Goal: Task Accomplishment & Management: Use online tool/utility

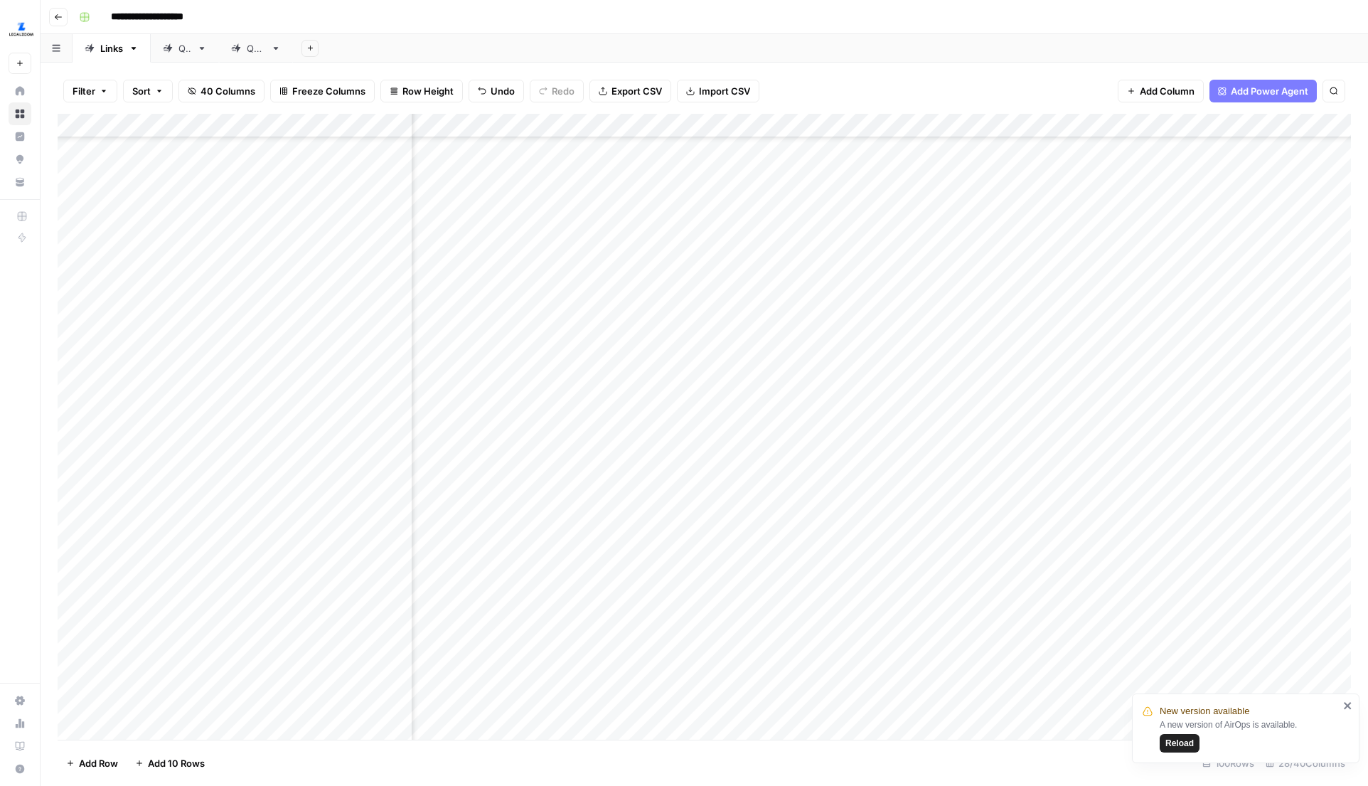
scroll to position [2306, 813]
click at [939, 465] on div "Add Column" at bounding box center [704, 427] width 1293 height 626
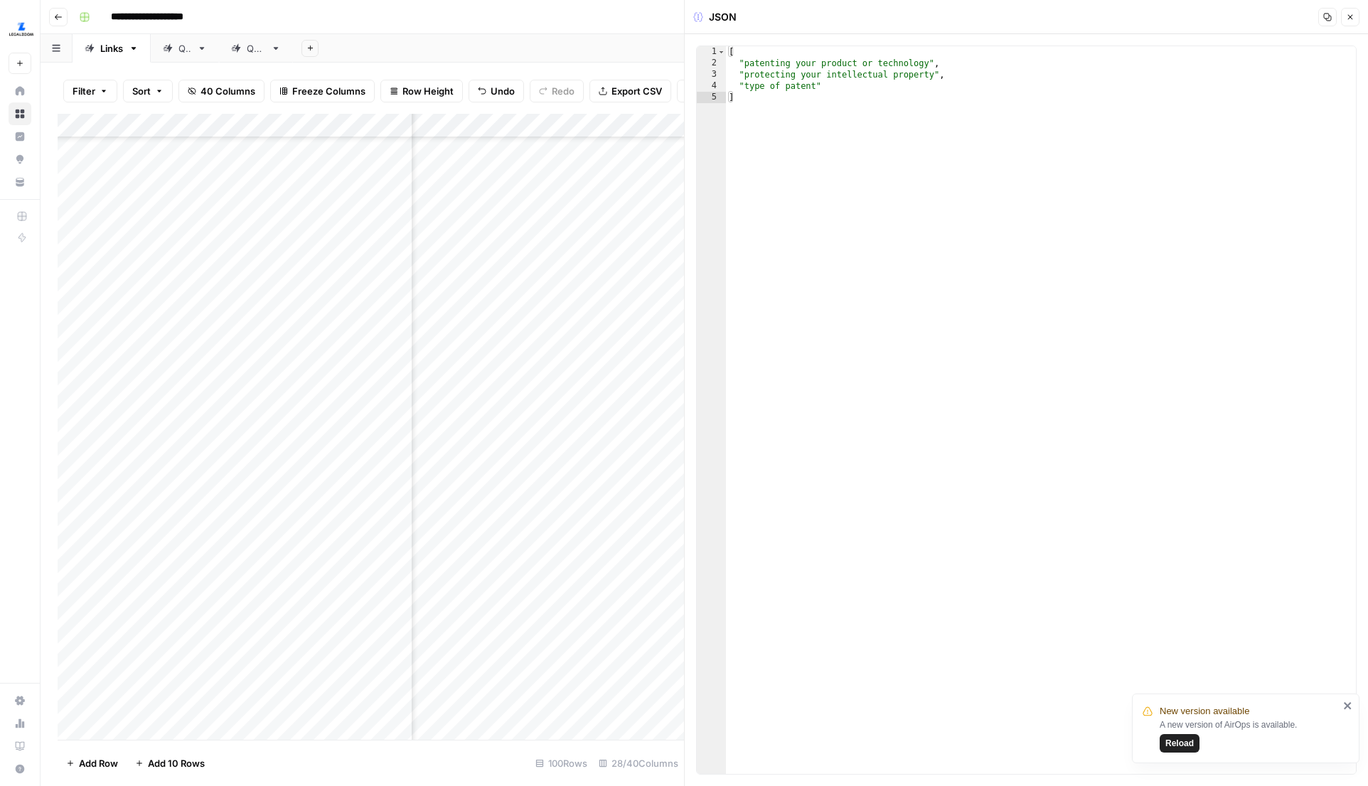
click at [1342, 16] on button "Close" at bounding box center [1350, 17] width 18 height 18
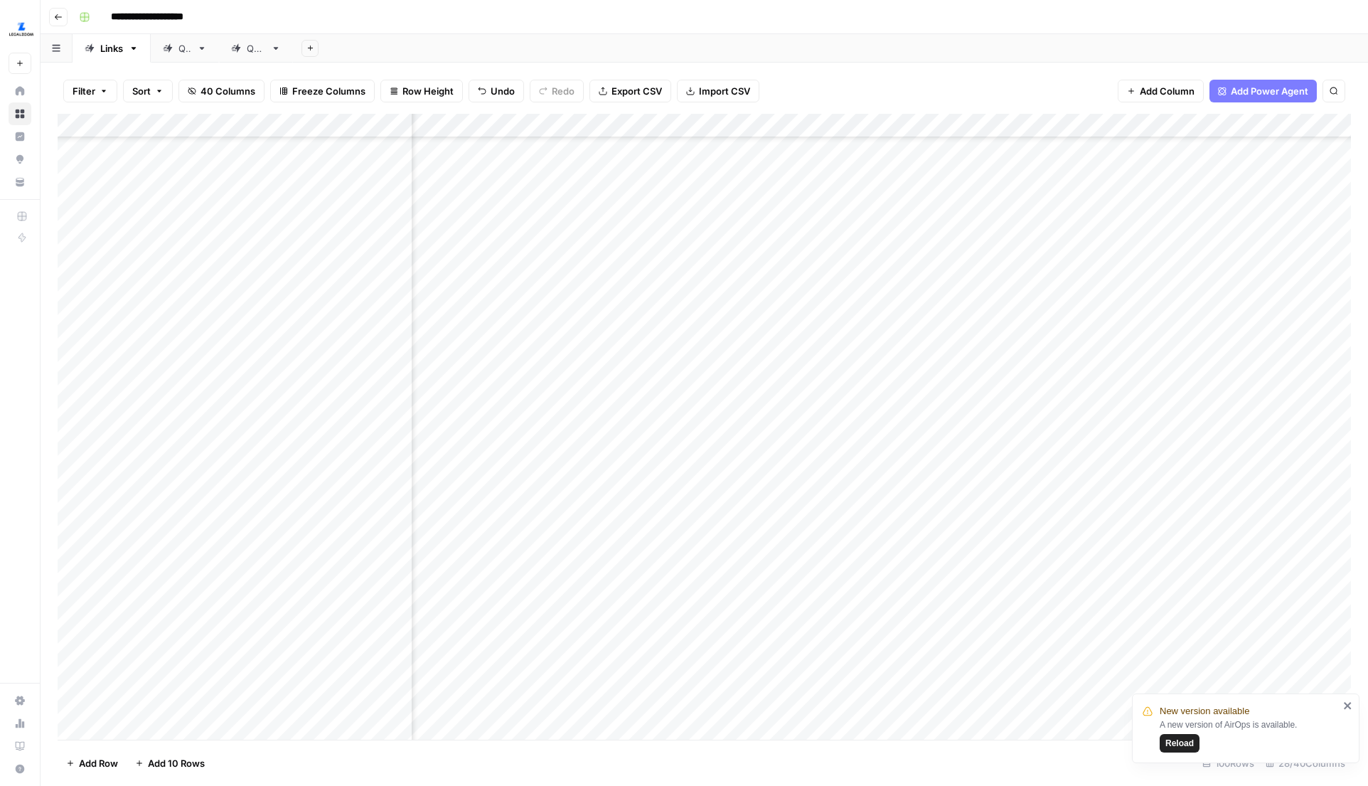
scroll to position [2306, 874]
click at [749, 466] on div "Add Column" at bounding box center [704, 427] width 1293 height 626
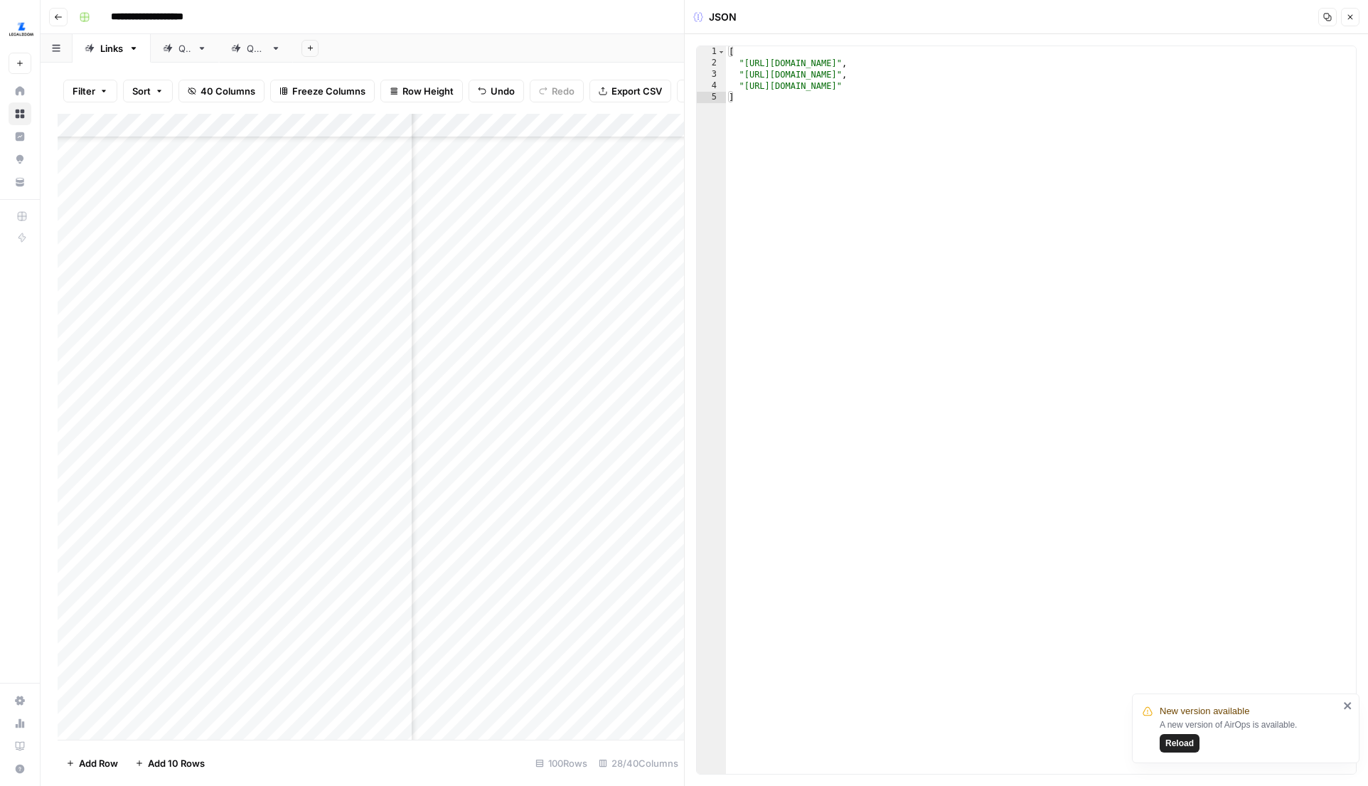
click at [1355, 19] on button "Close" at bounding box center [1350, 17] width 18 height 18
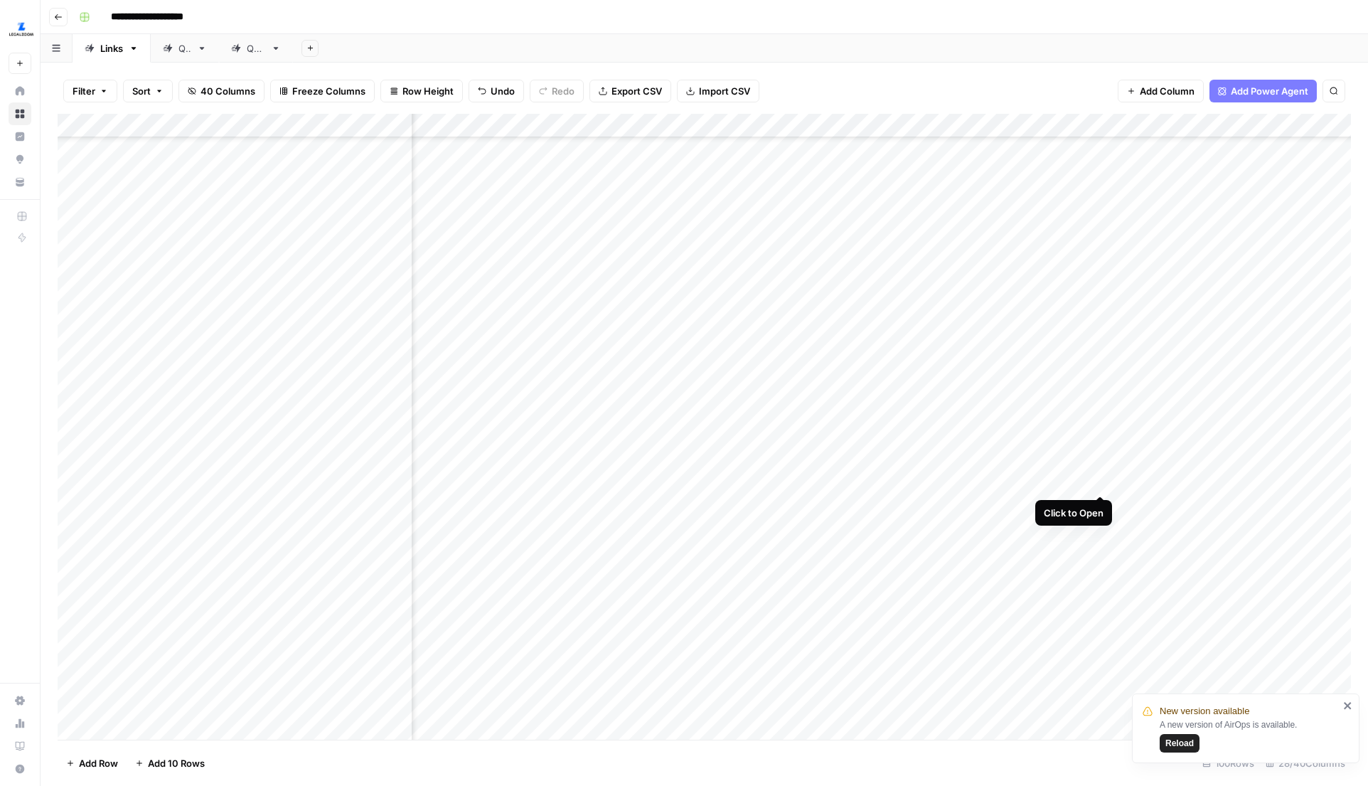
scroll to position [2306, 2032]
click at [1022, 468] on div "Add Column" at bounding box center [704, 427] width 1293 height 626
click at [887, 502] on div "Add Column" at bounding box center [704, 427] width 1293 height 626
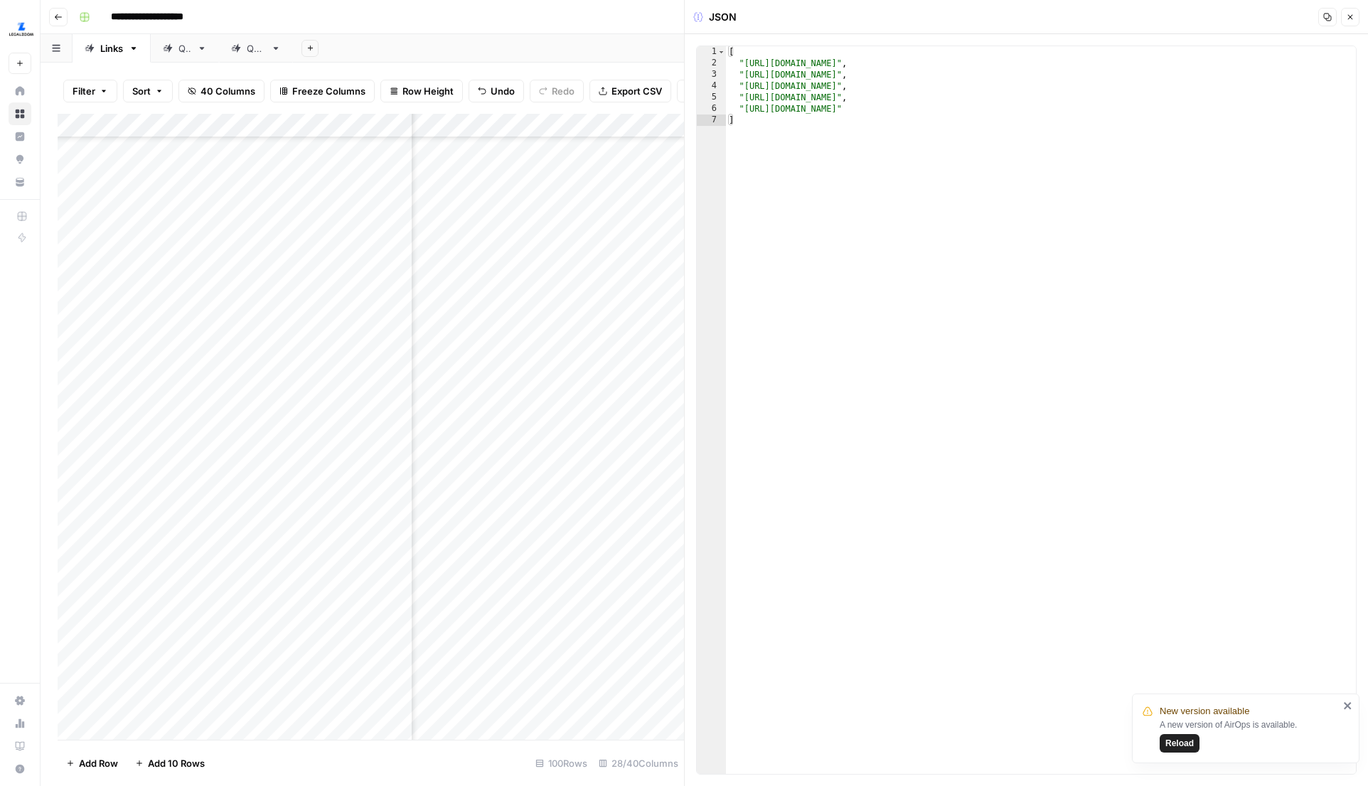
click at [1352, 14] on icon "button" at bounding box center [1350, 17] width 9 height 9
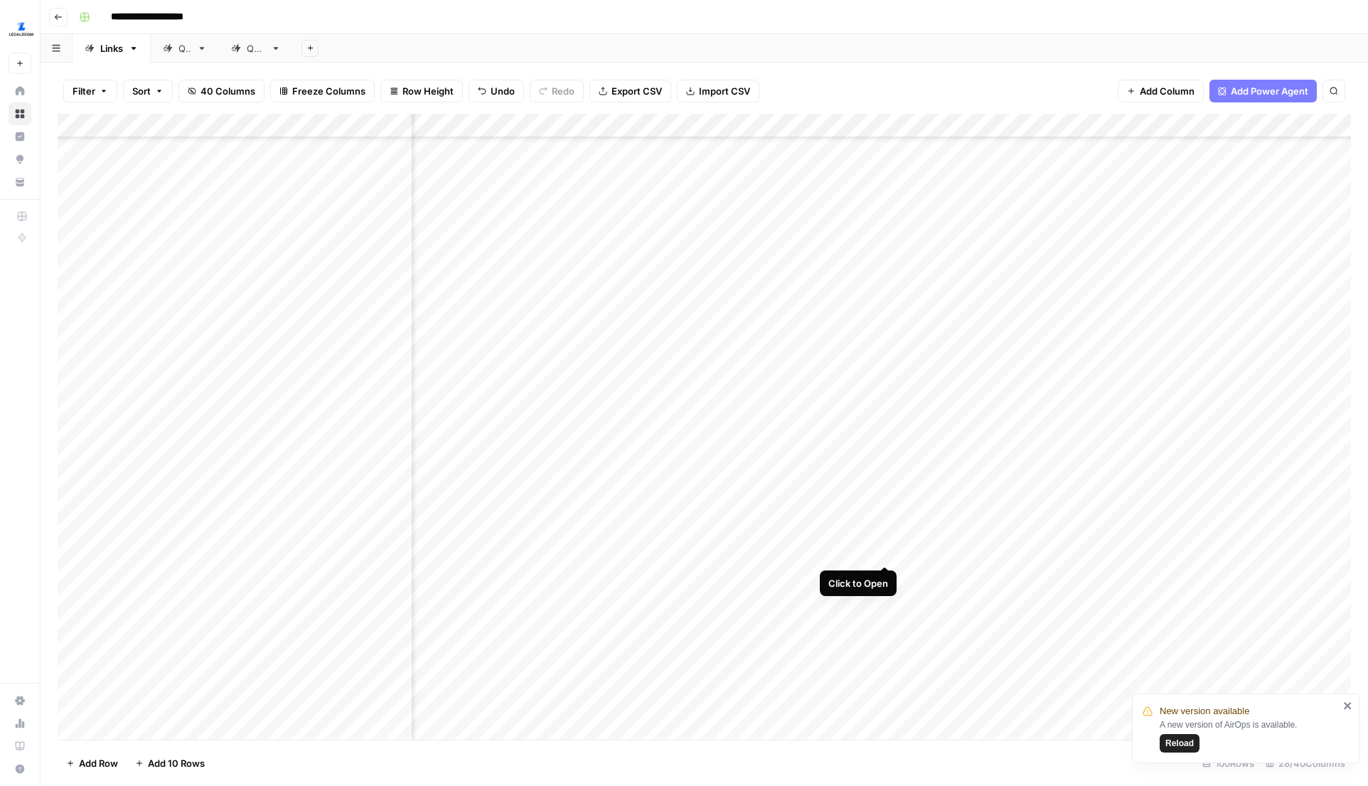
click at [885, 538] on div "Add Column" at bounding box center [704, 427] width 1293 height 626
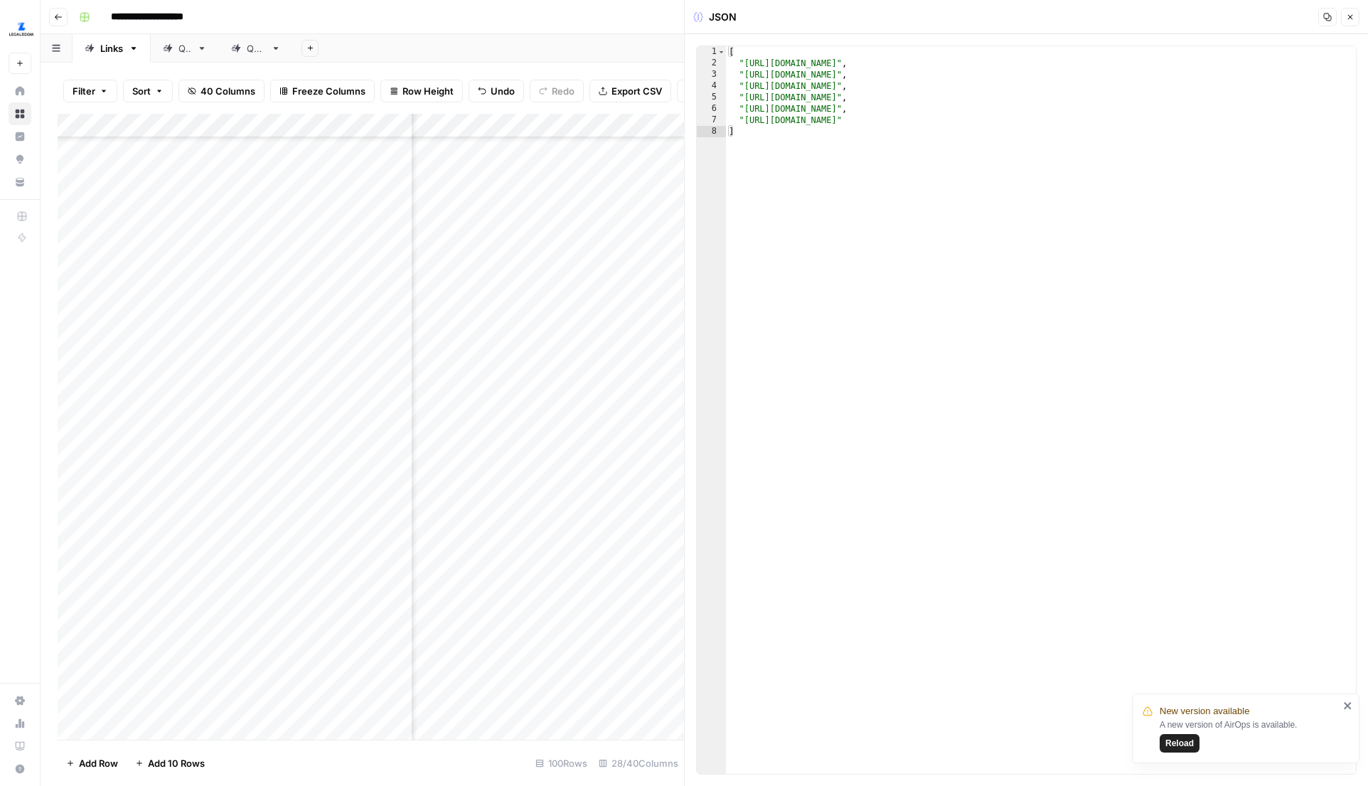
click at [1356, 16] on button "Close" at bounding box center [1350, 17] width 18 height 18
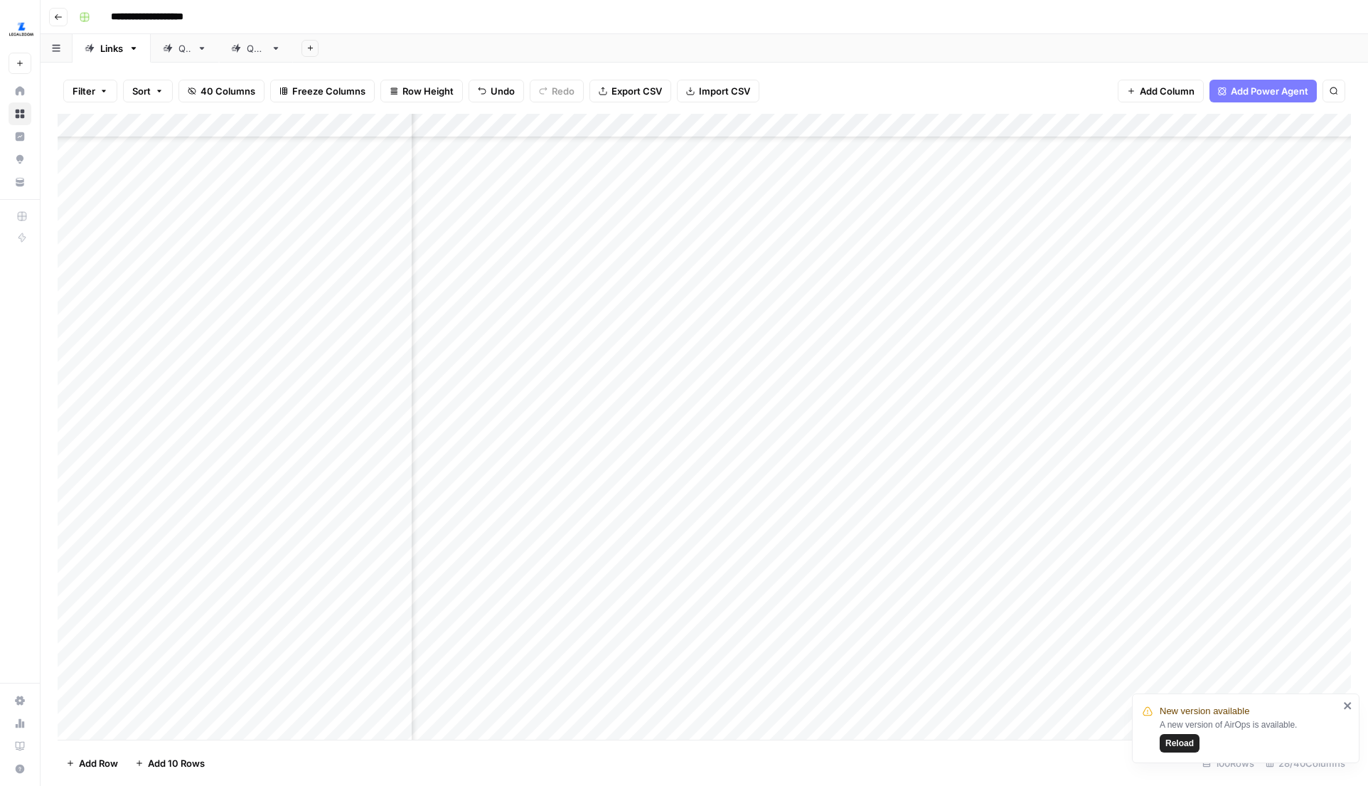
scroll to position [2864, 2240]
click at [814, 498] on div "Add Column" at bounding box center [704, 427] width 1293 height 626
click at [777, 538] on div "Add Column" at bounding box center [704, 427] width 1293 height 626
click at [1258, 451] on div "Add Column" at bounding box center [704, 427] width 1293 height 626
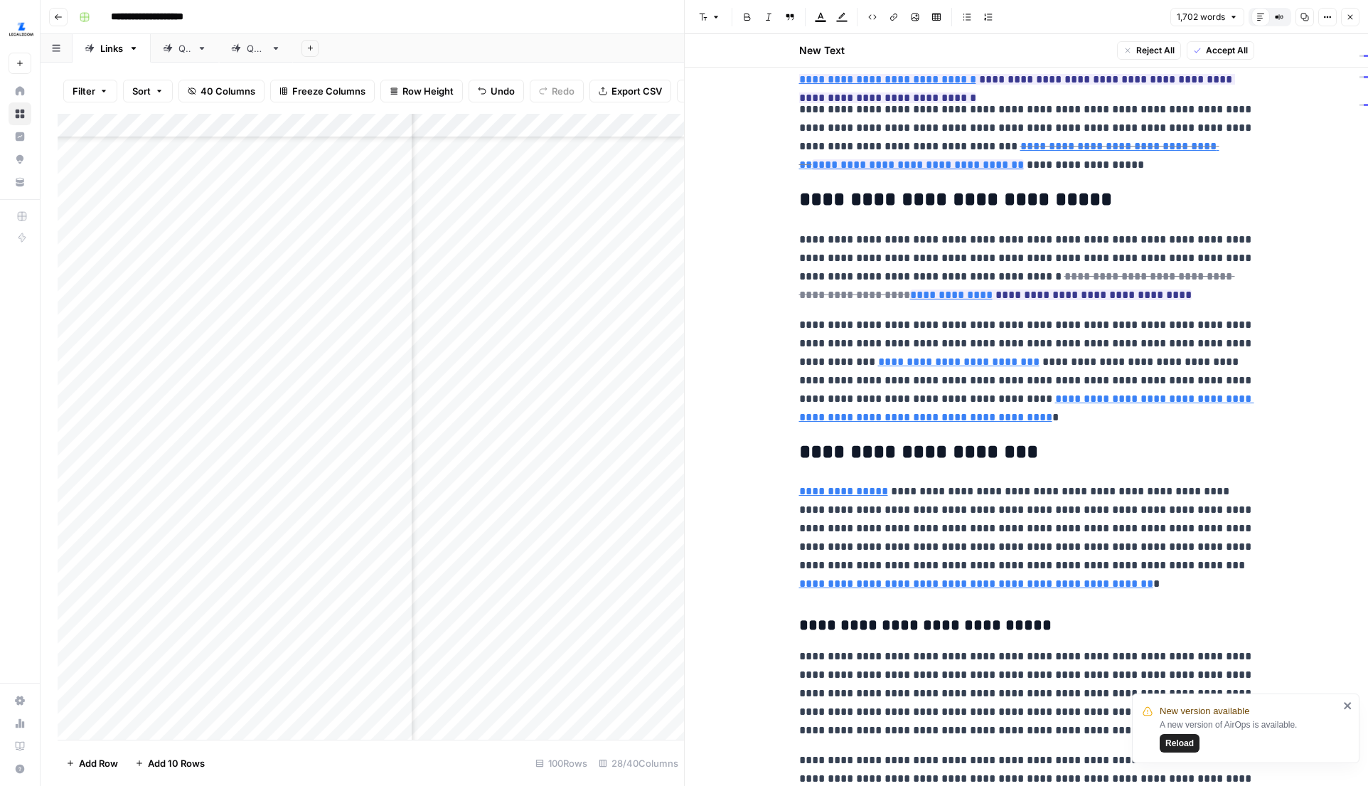
scroll to position [107, 0]
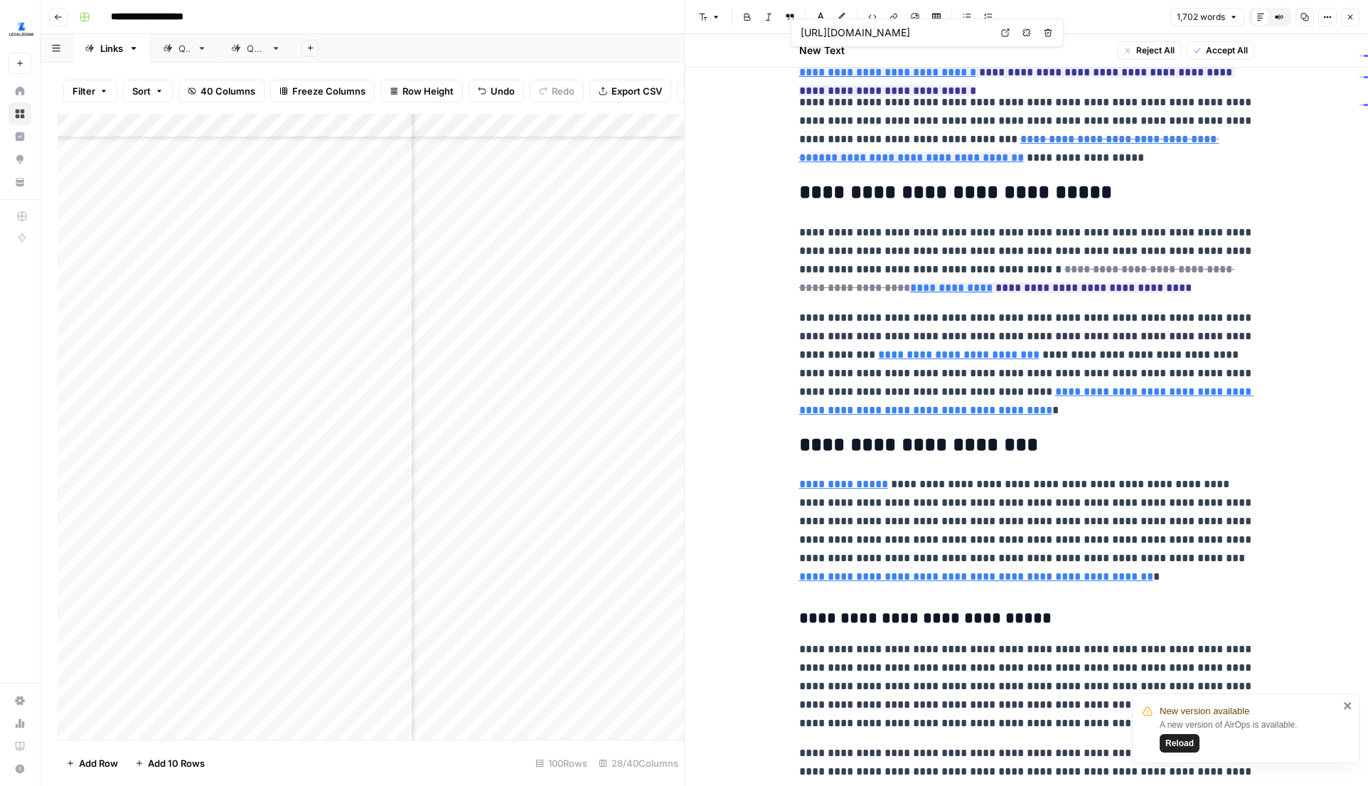
click at [1006, 30] on icon at bounding box center [1005, 32] width 9 height 9
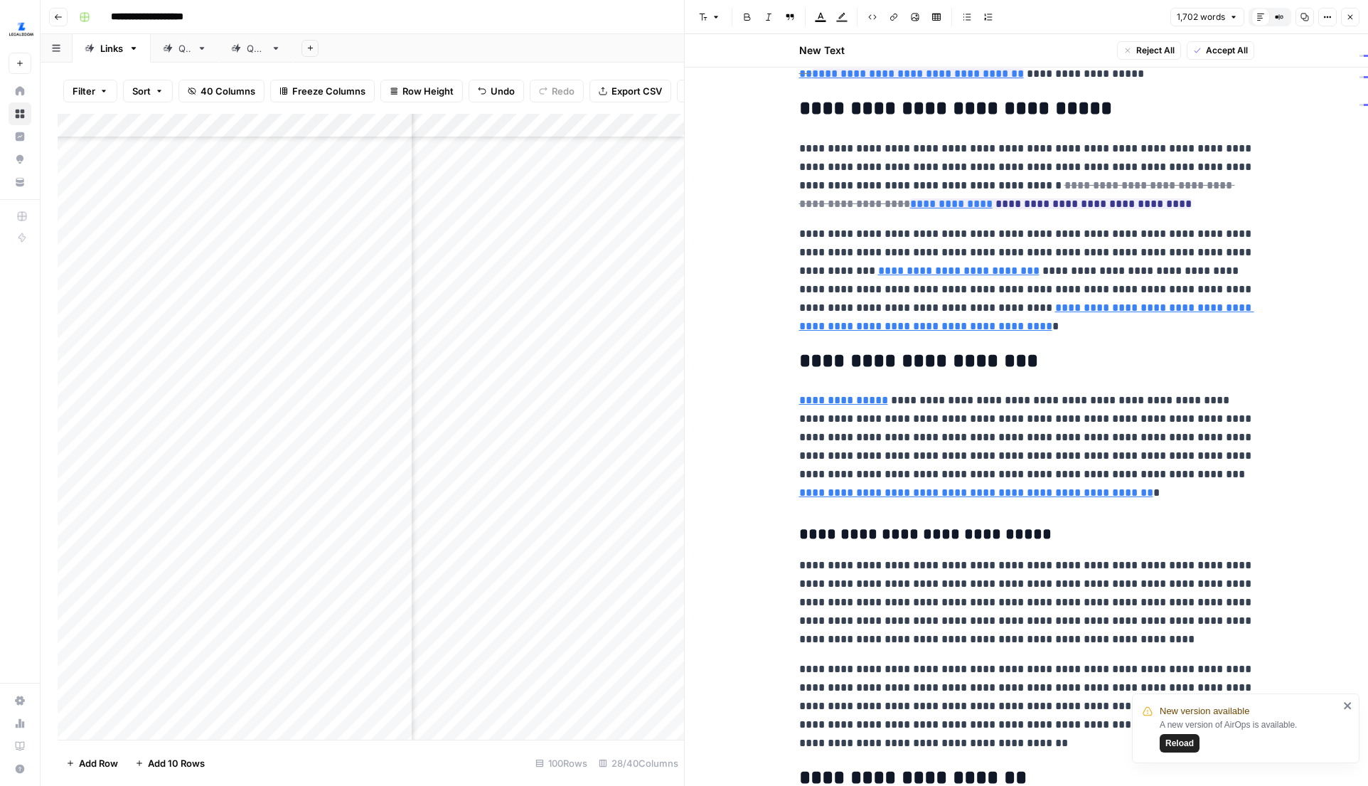
scroll to position [193, 0]
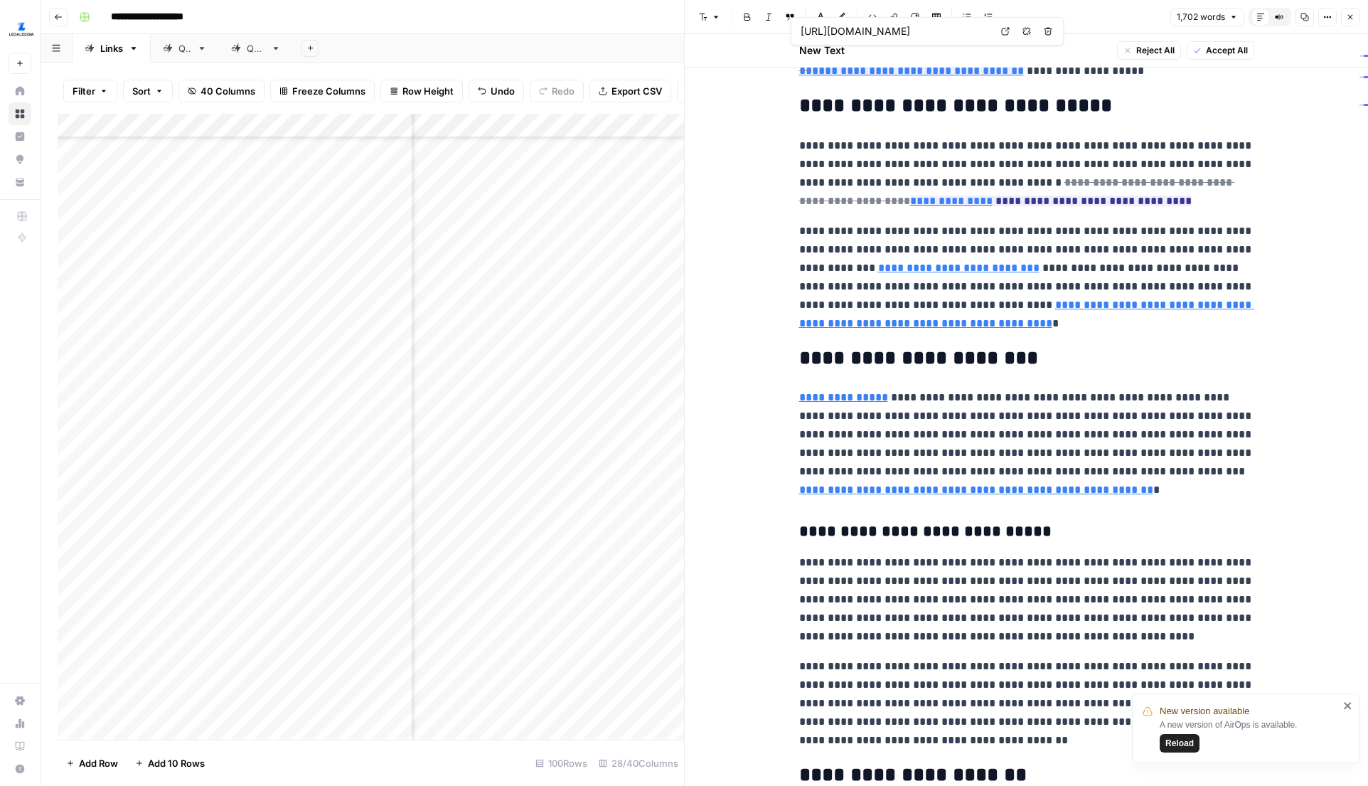
click at [1003, 28] on icon at bounding box center [1005, 31] width 9 height 9
type input "[URL][DOMAIN_NAME]"
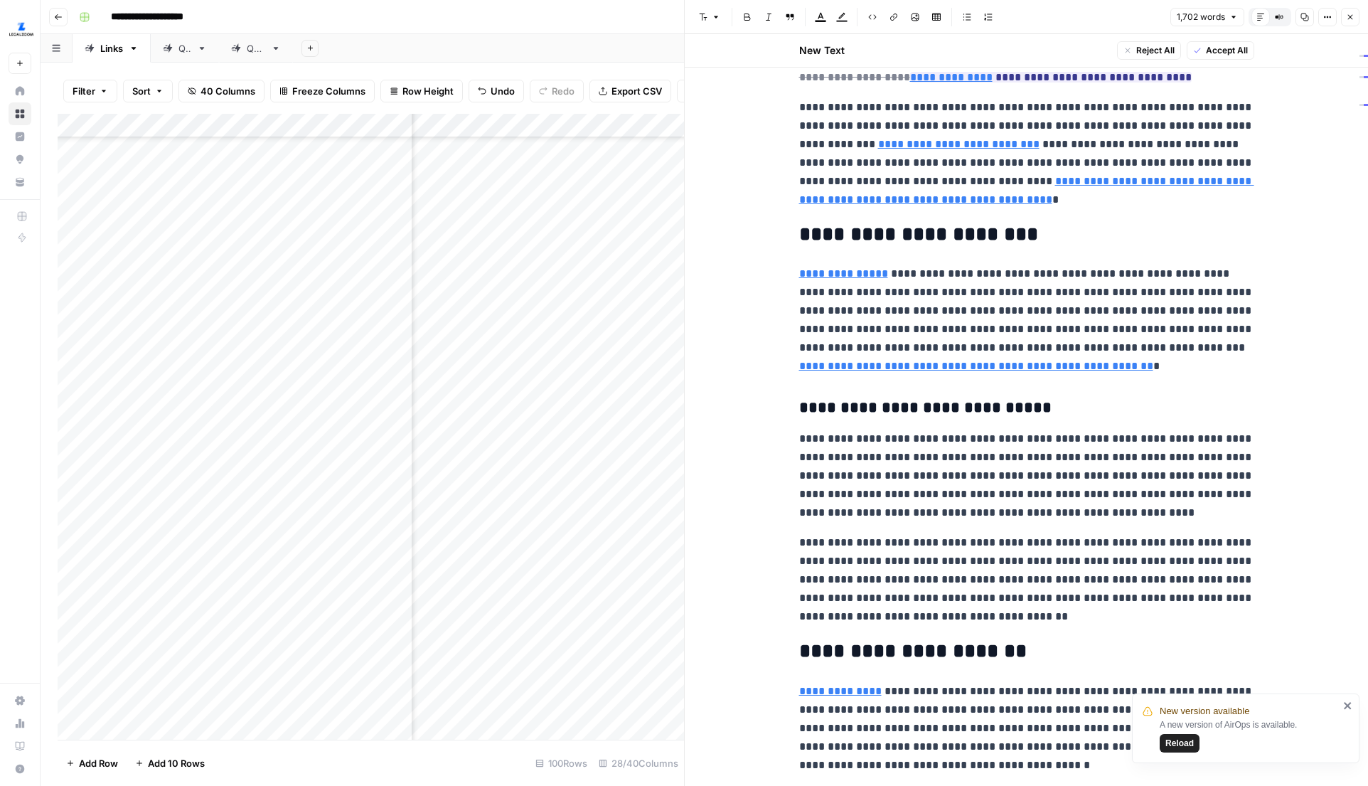
scroll to position [265, 0]
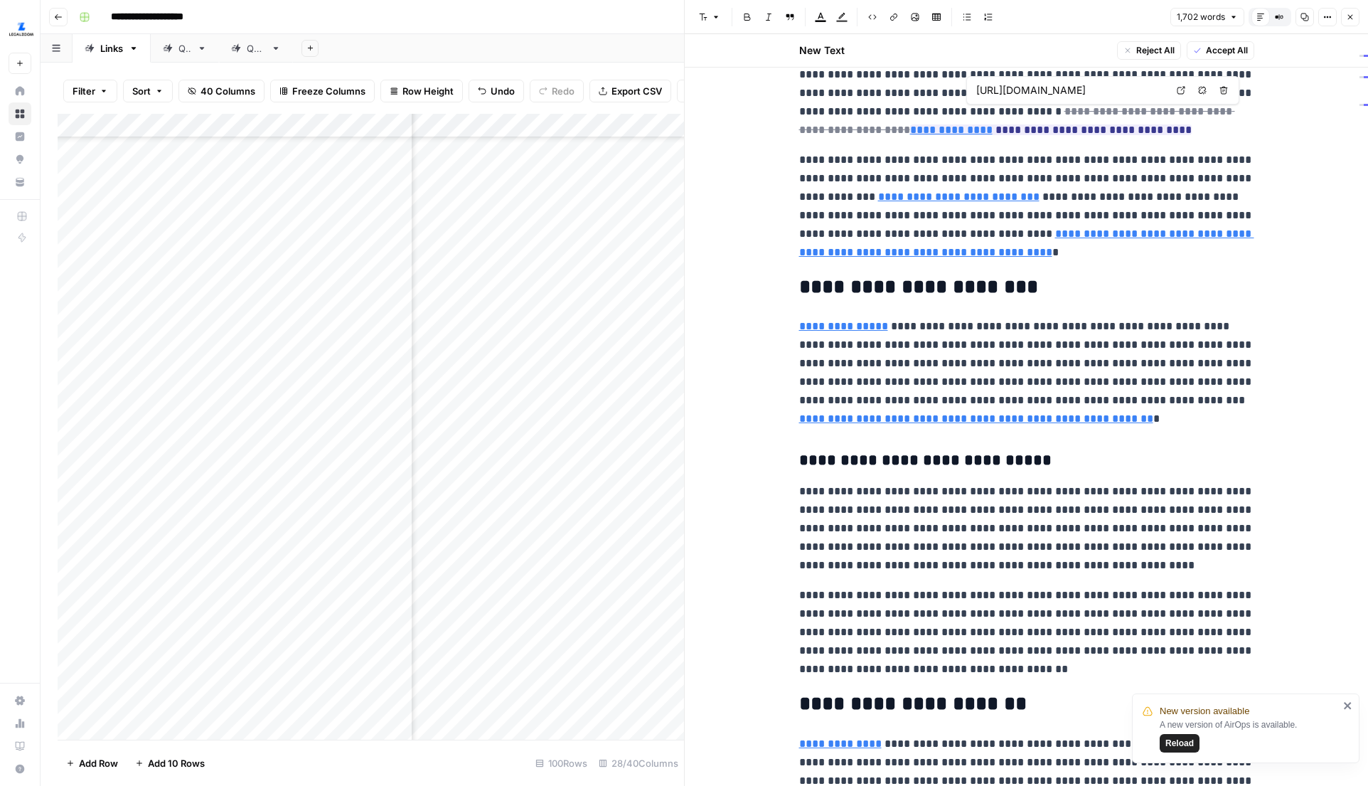
click at [1183, 92] on icon at bounding box center [1181, 90] width 9 height 9
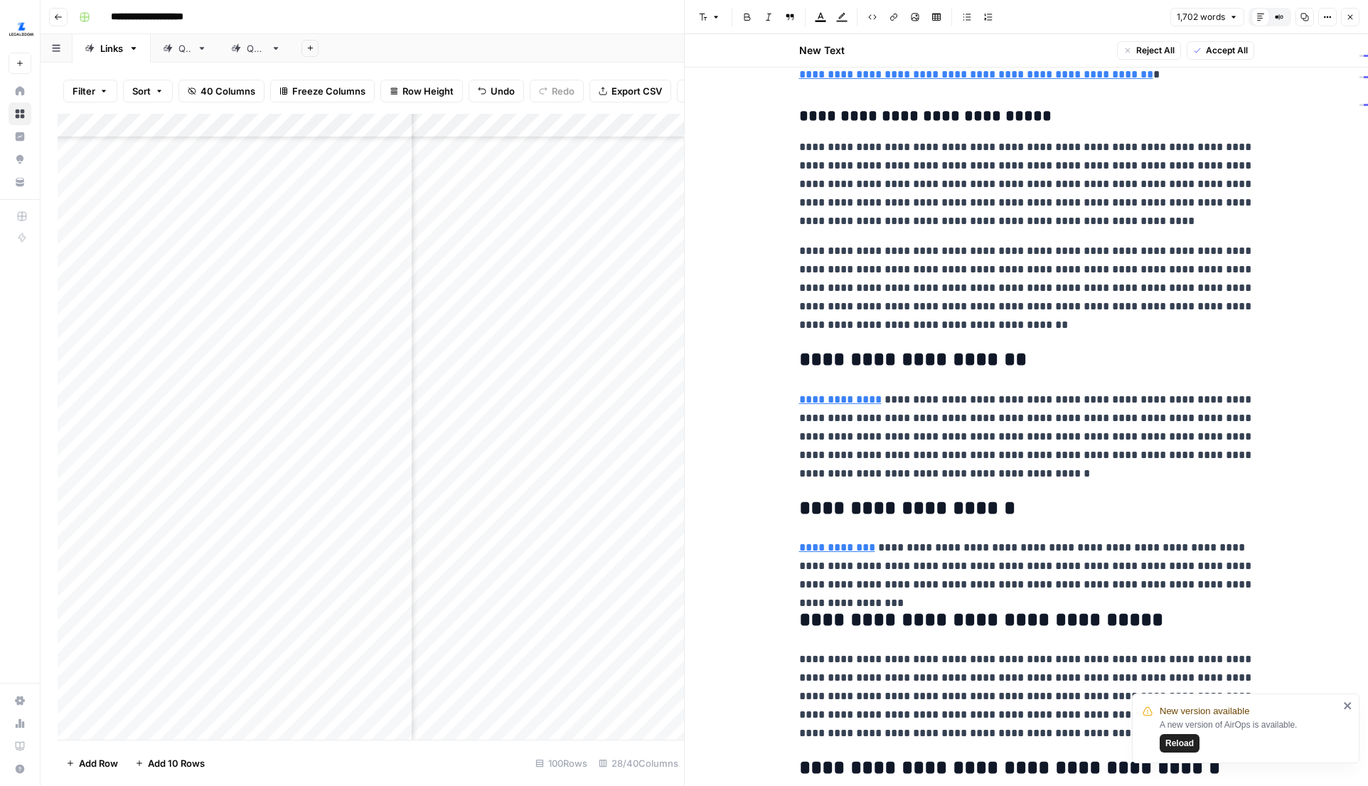
scroll to position [616, 0]
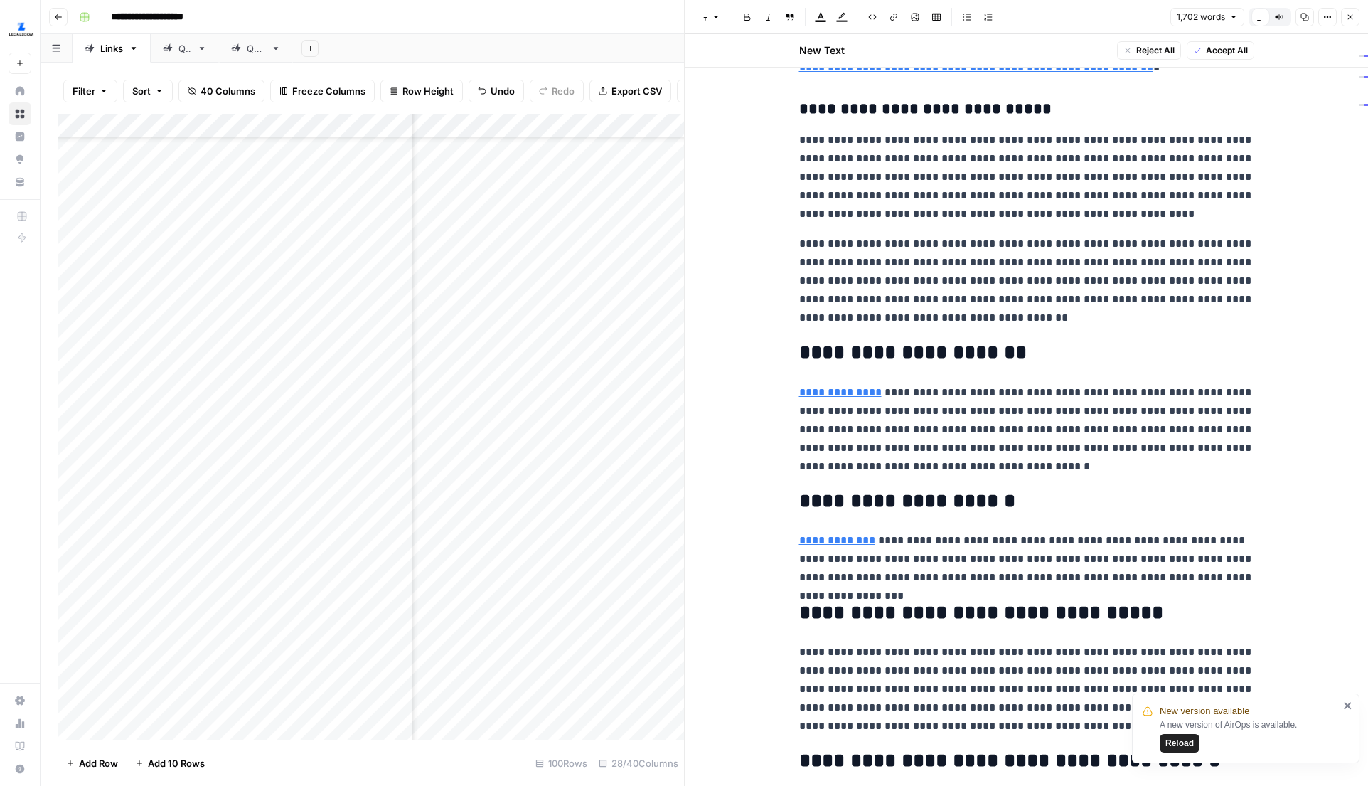
click at [1349, 18] on icon "button" at bounding box center [1350, 17] width 9 height 9
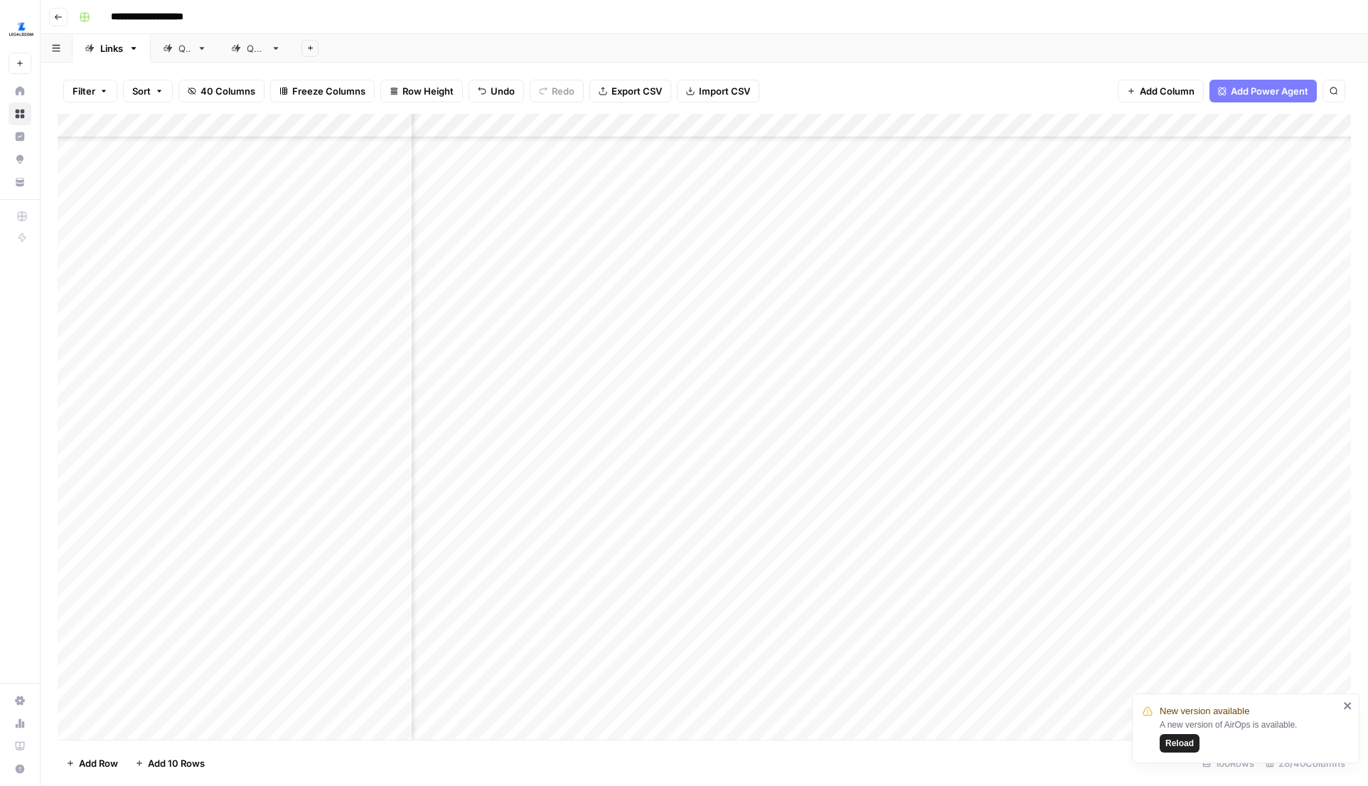
scroll to position [2324, 1049]
click at [575, 447] on div "Add Column" at bounding box center [704, 427] width 1293 height 626
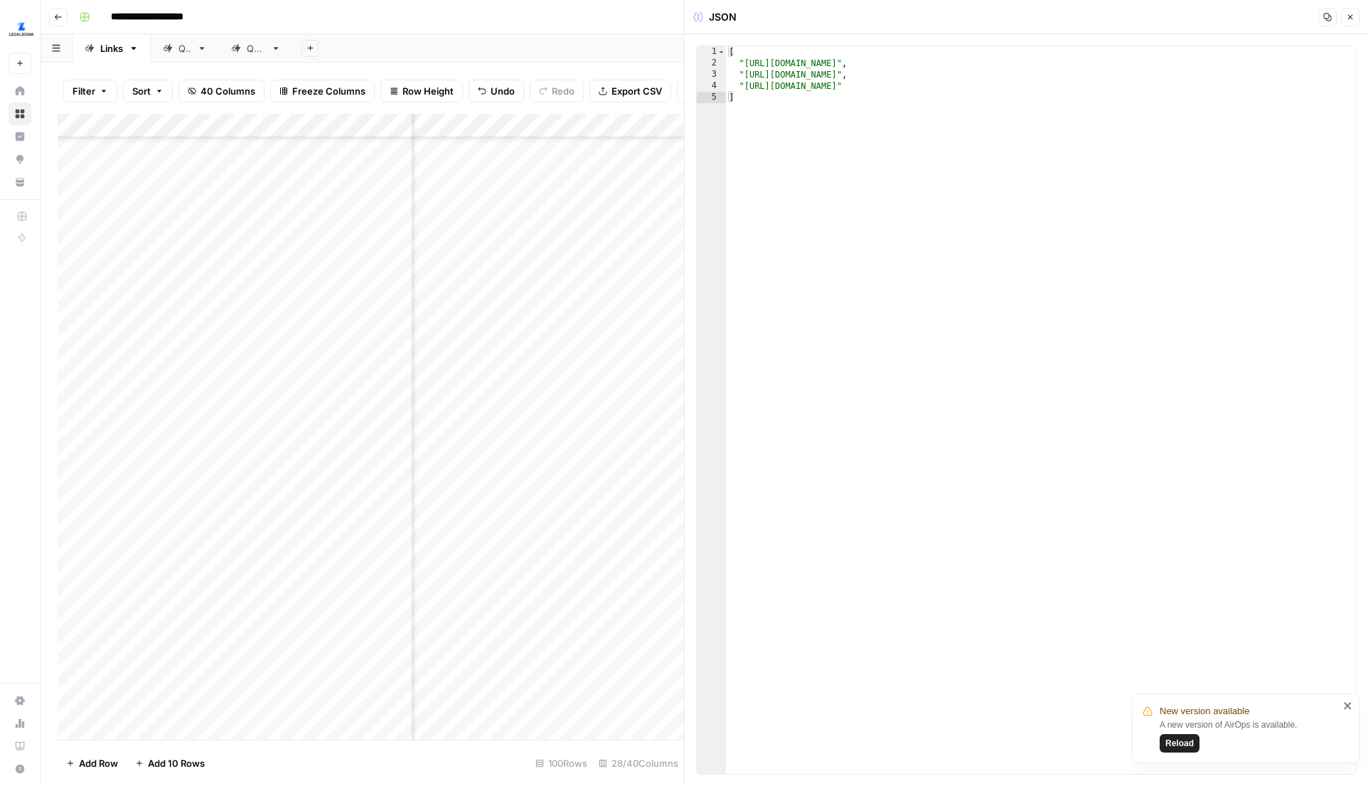
click at [1353, 18] on icon "button" at bounding box center [1350, 17] width 9 height 9
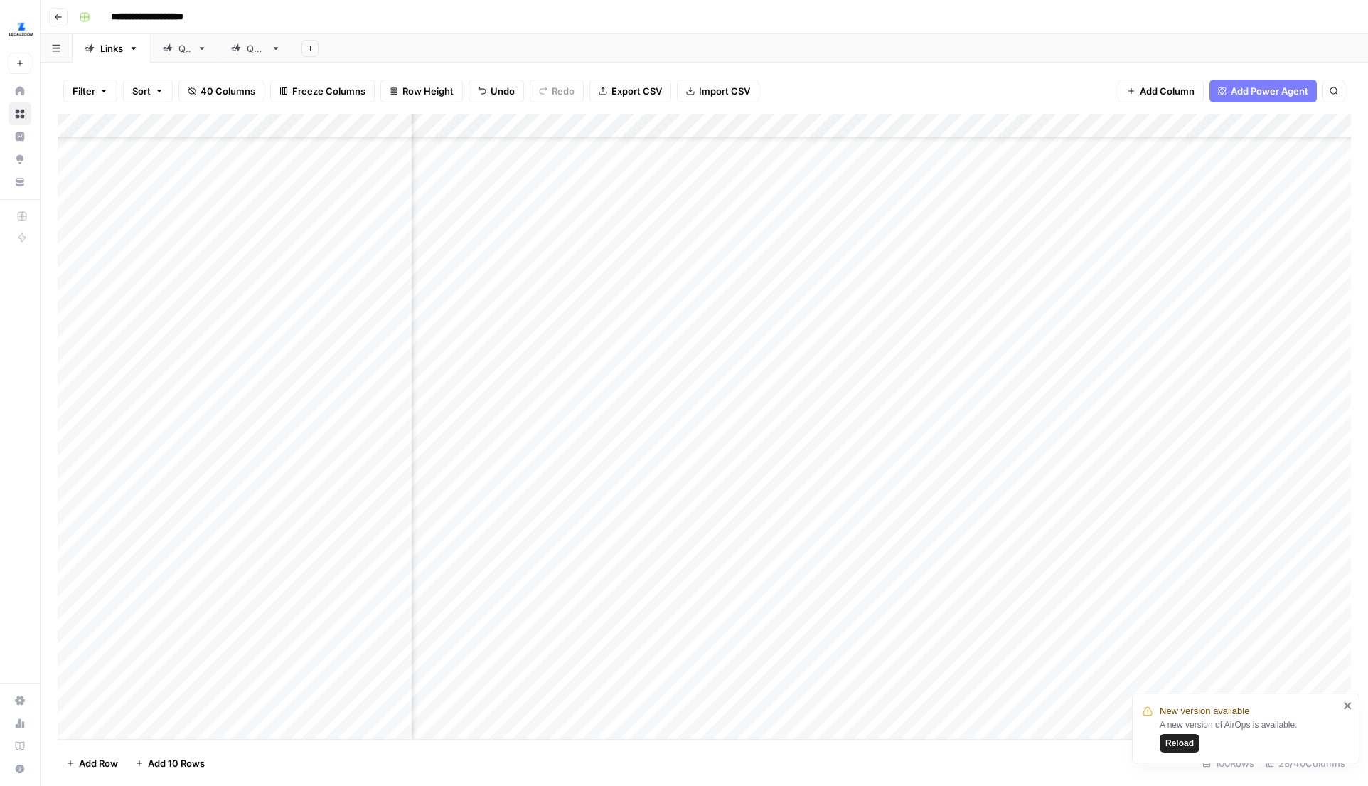
scroll to position [3119, 0]
click at [1352, 715] on div "New version available A new version of AirOps is available. Reload" at bounding box center [1246, 728] width 228 height 70
click at [1352, 708] on icon "close" at bounding box center [1348, 705] width 10 height 11
